Goal: Task Accomplishment & Management: Use online tool/utility

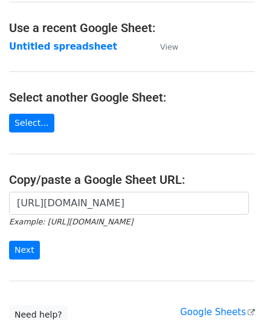
scroll to position [0, 255]
type input "[URL][DOMAIN_NAME]"
click at [23, 251] on input "Next" at bounding box center [24, 250] width 31 height 19
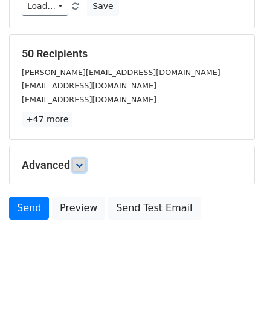
click at [81, 162] on icon at bounding box center [79, 165] width 7 height 7
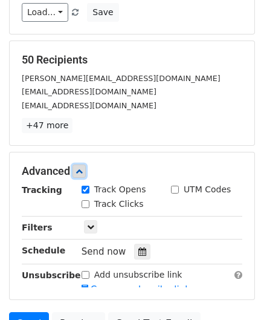
scroll to position [136, 0]
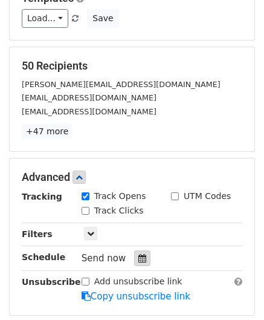
click at [140, 263] on div at bounding box center [142, 259] width 16 height 16
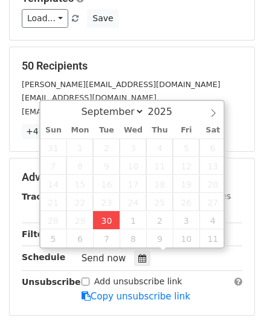
type input "[DATE] 14:18"
type input "02"
type input "18"
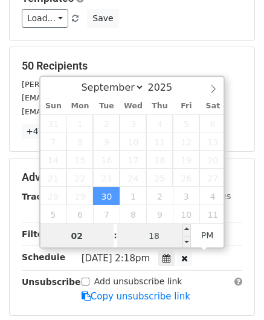
paste input "4"
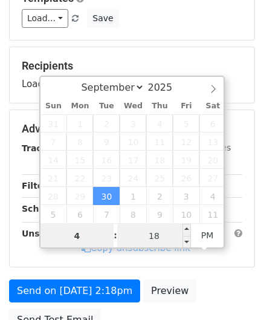
type input "4"
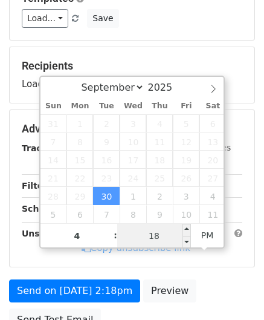
type input "[DATE] 16:18"
type input "04"
click at [162, 229] on input "18" at bounding box center [154, 236] width 74 height 24
type input "00"
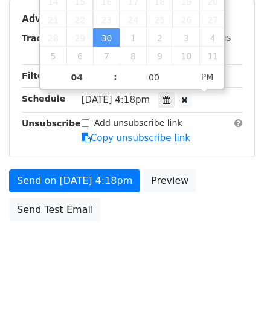
type input "[DATE] 16:00"
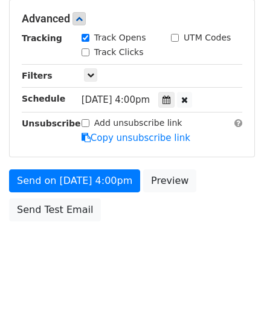
scroll to position [294, 0]
